Goal: Navigation & Orientation: Understand site structure

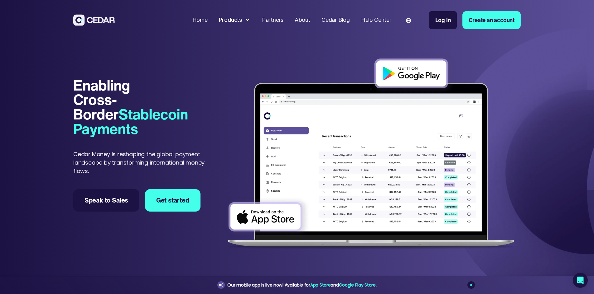
click at [242, 23] on div "Products" at bounding box center [230, 20] width 23 height 8
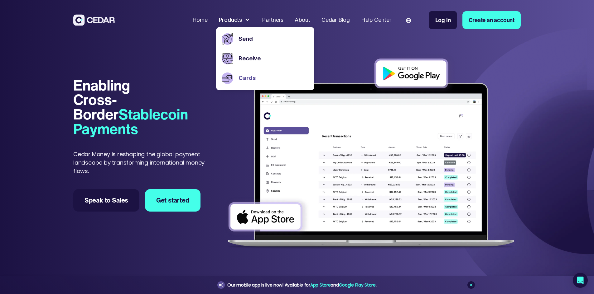
click at [275, 82] on link "Cards" at bounding box center [273, 78] width 70 height 8
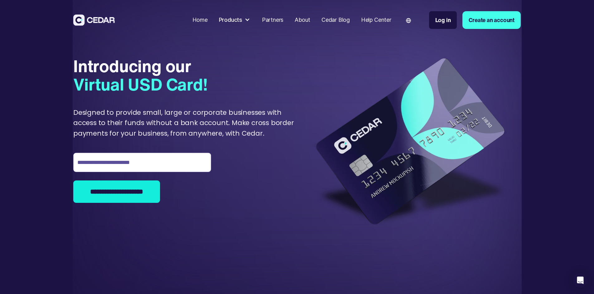
click at [283, 21] on div "Partners" at bounding box center [272, 20] width 21 height 8
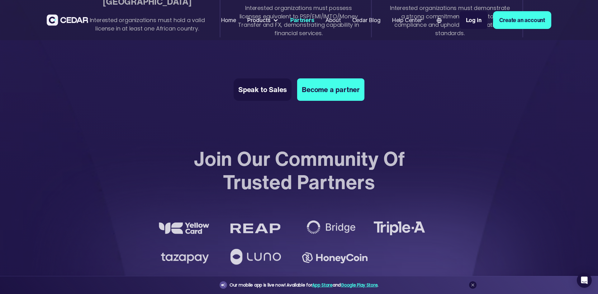
scroll to position [1278, 0]
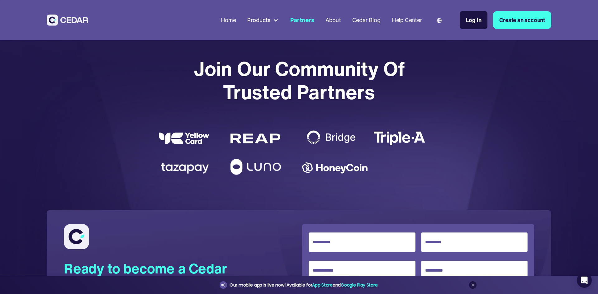
click at [259, 141] on img at bounding box center [256, 139] width 50 height 10
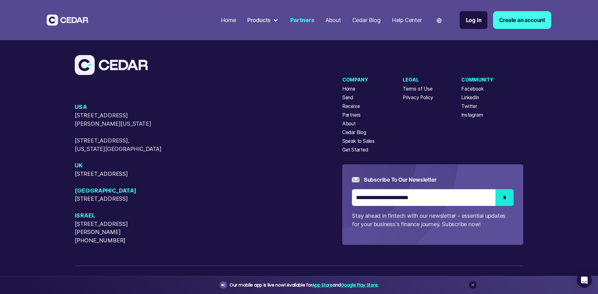
scroll to position [1714, 0]
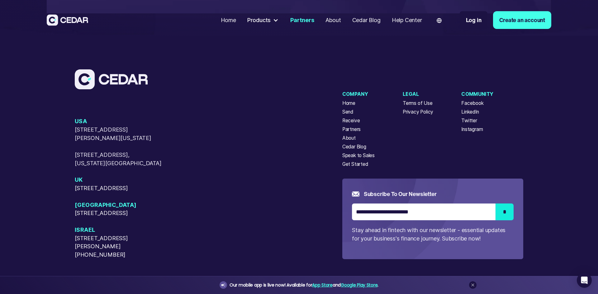
click at [349, 142] on div "About" at bounding box center [348, 138] width 13 height 7
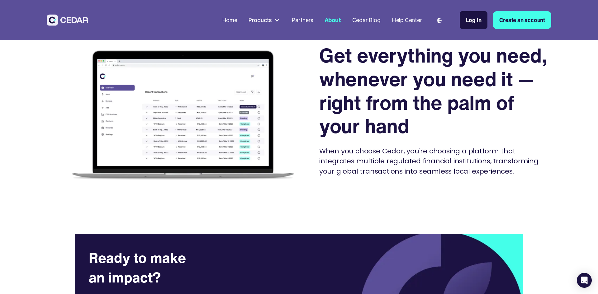
scroll to position [1620, 0]
